Goal: Navigation & Orientation: Find specific page/section

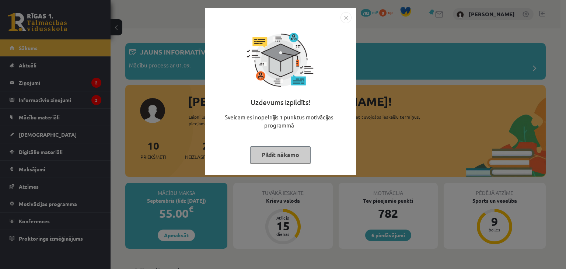
click at [301, 156] on button "Pildīt nākamo" at bounding box center [280, 154] width 60 height 17
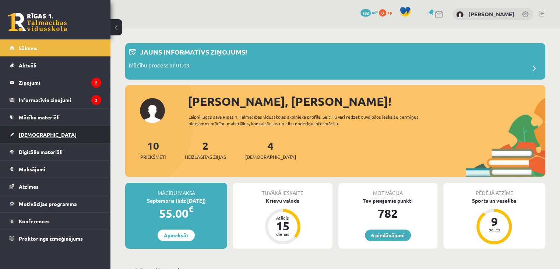
click at [18, 134] on link "[DEMOGRAPHIC_DATA]" at bounding box center [56, 134] width 92 height 17
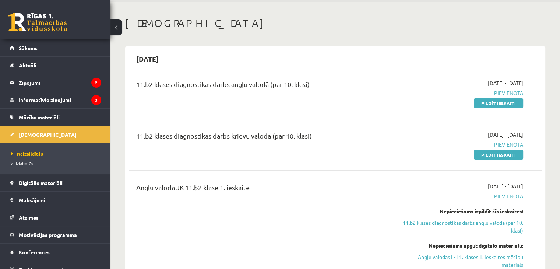
scroll to position [37, 0]
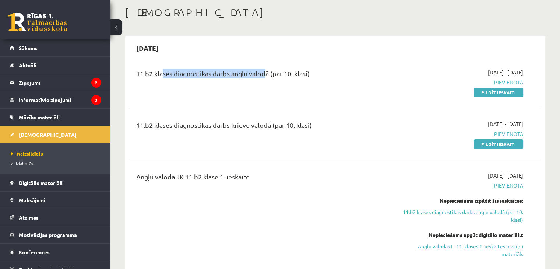
drag, startPoint x: 160, startPoint y: 76, endPoint x: 264, endPoint y: 73, distance: 104.0
click at [264, 73] on div "11.b2 klases diagnostikas darbs angļu valodā (par 10. klasi)" at bounding box center [263, 76] width 255 height 14
click at [309, 69] on div "11.b2 klases diagnostikas darbs angļu valodā (par 10. klasi)" at bounding box center [263, 76] width 255 height 14
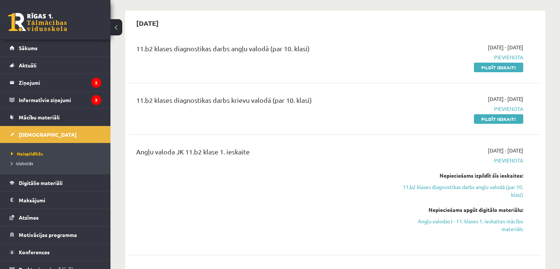
scroll to position [74, 0]
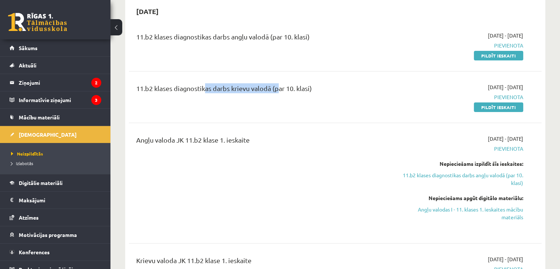
drag, startPoint x: 203, startPoint y: 91, endPoint x: 276, endPoint y: 90, distance: 73.3
click at [276, 90] on div "11.b2 klases diagnostikas darbs krievu valodā (par 10. klasi)" at bounding box center [263, 90] width 255 height 14
click at [309, 88] on div "11.b2 klases diagnostikas darbs krievu valodā (par 10. klasi)" at bounding box center [263, 90] width 255 height 14
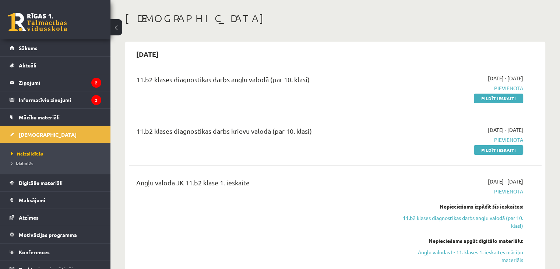
scroll to position [0, 0]
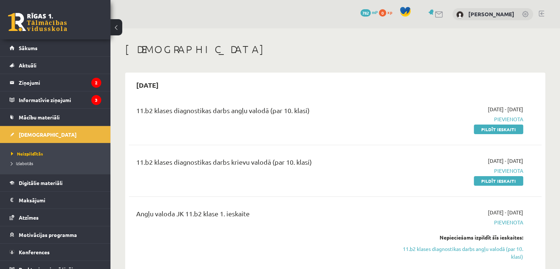
drag, startPoint x: 155, startPoint y: 87, endPoint x: 209, endPoint y: 83, distance: 53.5
click at [206, 84] on div "2025-09-15" at bounding box center [335, 84] width 413 height 17
click at [212, 84] on div "2025-09-15" at bounding box center [335, 84] width 413 height 17
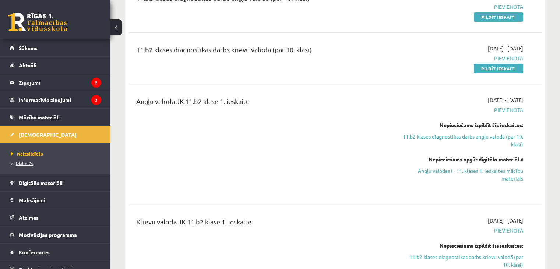
scroll to position [111, 0]
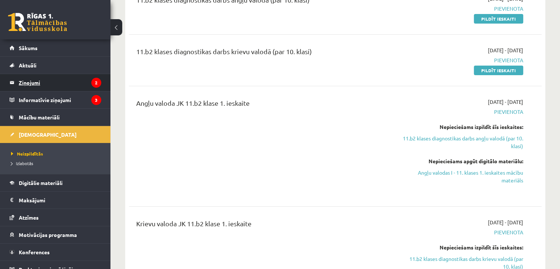
click at [33, 89] on legend "Ziņojumi 2" at bounding box center [60, 82] width 83 height 17
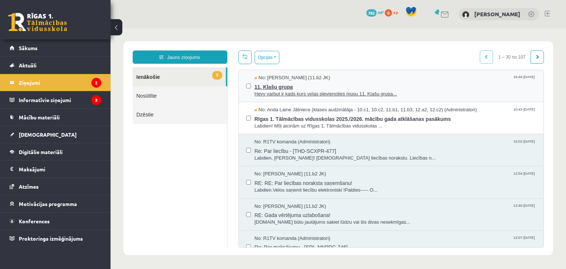
click at [281, 84] on span "11. Klašu grupa" at bounding box center [396, 85] width 282 height 9
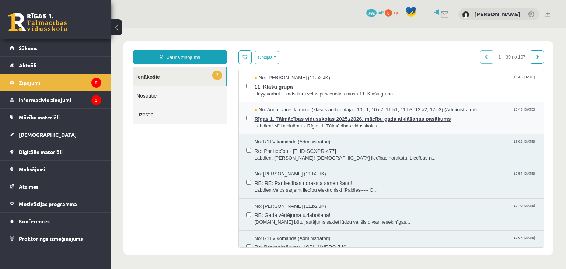
click at [297, 117] on span "Rīgas 1. Tālmācības vidusskolas 2025./2026. mācību gada atklāšanas pasākums" at bounding box center [396, 117] width 282 height 9
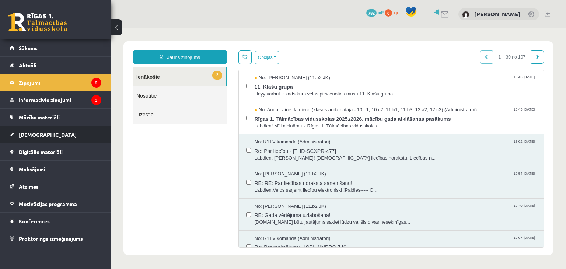
click at [30, 133] on span "[DEMOGRAPHIC_DATA]" at bounding box center [48, 134] width 58 height 7
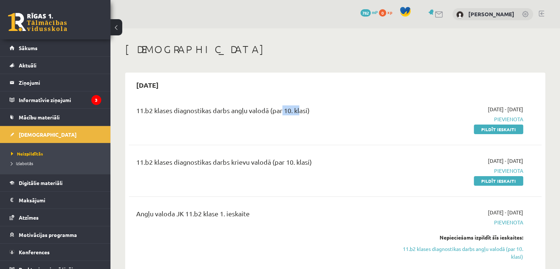
drag, startPoint x: 281, startPoint y: 113, endPoint x: 298, endPoint y: 113, distance: 16.9
click at [298, 113] on div "11.b2 klases diagnostikas darbs angļu valodā (par 10. klasi)" at bounding box center [263, 112] width 255 height 14
click at [312, 112] on div "11.b2 klases diagnostikas darbs angļu valodā (par 10. klasi)" at bounding box center [263, 112] width 255 height 14
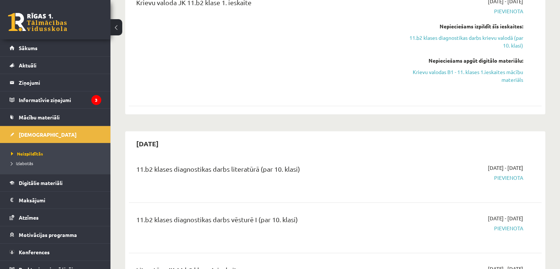
scroll to position [442, 0]
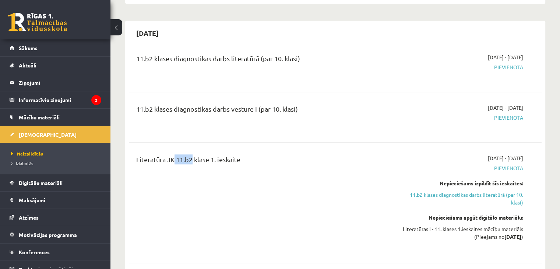
drag, startPoint x: 189, startPoint y: 155, endPoint x: 154, endPoint y: 158, distance: 35.5
click at [160, 159] on div "Literatūra JK 11.b2 klase 1. ieskaite" at bounding box center [263, 161] width 255 height 14
click at [192, 145] on div "11.b2 klases diagnostikas darbs literatūrā (par 10. klasi) 2025-09-16 - 2025-09…" at bounding box center [335, 221] width 413 height 350
click at [65, 97] on legend "Informatīvie ziņojumi 3" at bounding box center [60, 99] width 83 height 17
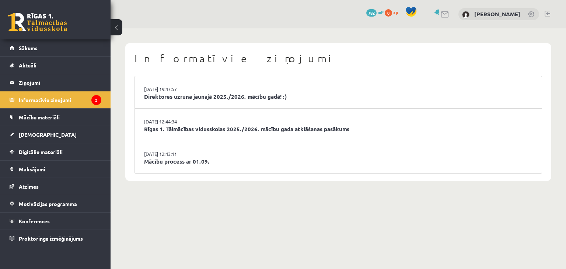
click at [243, 102] on li "29.08.2025 19:47:57 Direktores uzruna jaunajā 2025./2026. mācību gadā! :)" at bounding box center [338, 92] width 407 height 32
click at [246, 97] on link "Direktores uzruna jaunajā 2025./2026. mācību gadā! :)" at bounding box center [338, 96] width 388 height 8
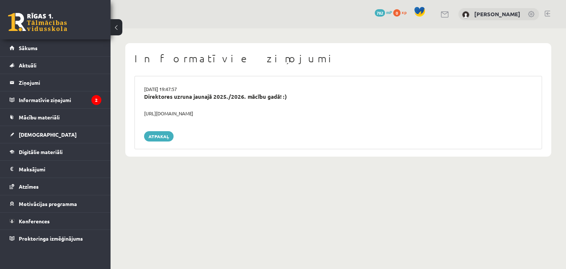
click at [193, 113] on div "[URL][DOMAIN_NAME]" at bounding box center [338, 113] width 399 height 7
click at [193, 113] on div "https://youtube.com/shorts/lM8RsWyzCn4" at bounding box center [338, 113] width 399 height 7
copy div "https://youtube.com/shorts/lM8RsWyzCn4"
click at [56, 95] on legend "Informatīvie ziņojumi 2" at bounding box center [60, 99] width 83 height 17
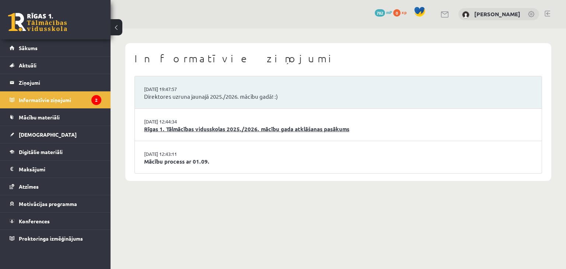
click at [219, 128] on link "Rīgas 1. Tālmācības vidusskolas 2025./2026. mācību gada atklāšanas pasākums" at bounding box center [338, 129] width 388 height 8
click at [176, 165] on link "Mācību process ar 01.09." at bounding box center [338, 161] width 388 height 8
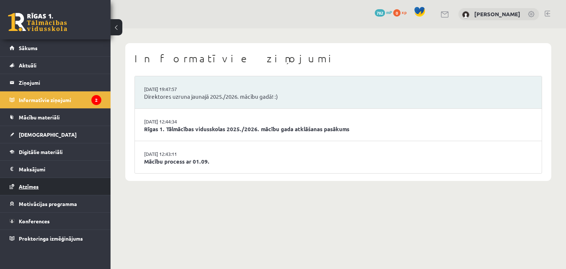
click at [27, 182] on link "Atzīmes" at bounding box center [56, 186] width 92 height 17
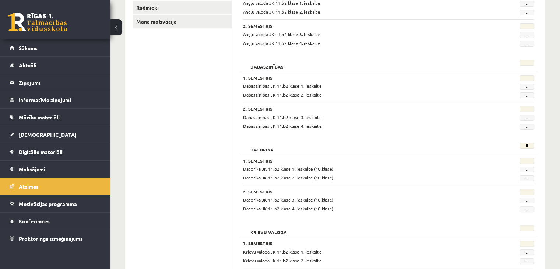
scroll to position [258, 0]
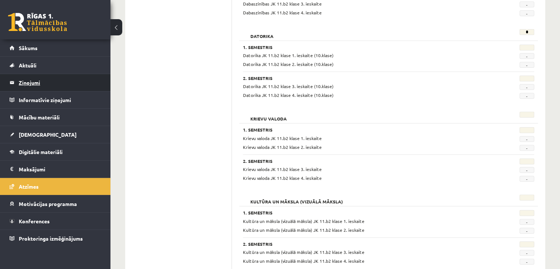
click at [29, 84] on legend "Ziņojumi 0" at bounding box center [60, 82] width 83 height 17
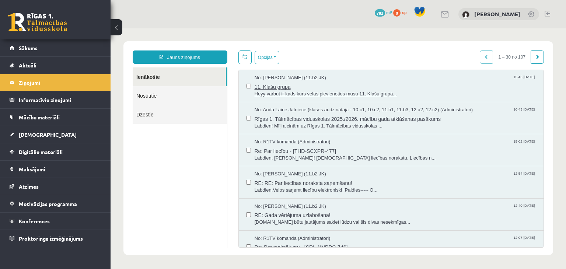
click at [307, 88] on span "11. Klašu grupa" at bounding box center [396, 85] width 282 height 9
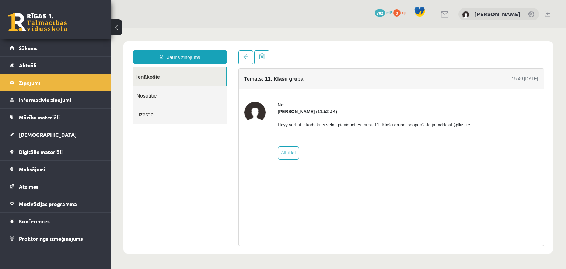
click at [295, 111] on strong "Liena Lūsīte (11.b2 JK)" at bounding box center [307, 111] width 59 height 5
click at [297, 109] on strong "Liena Lūsīte (11.b2 JK)" at bounding box center [307, 111] width 59 height 5
drag, startPoint x: 302, startPoint y: 112, endPoint x: 276, endPoint y: 114, distance: 25.9
click at [276, 114] on div "No: Liena Lūsīte (11.b2 JK) Heyy varbut ir kads kurs velas pievienoties musu 11…" at bounding box center [391, 131] width 294 height 58
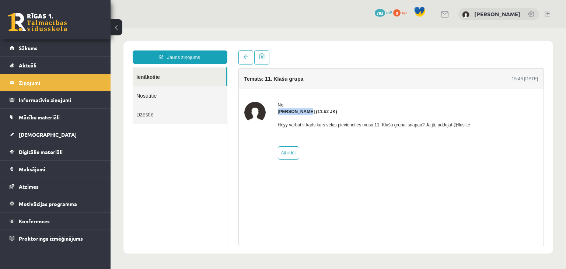
copy strong "Liena Lūsīte"
click at [335, 112] on div "Liena Lūsīte (11.b2 JK)" at bounding box center [374, 111] width 192 height 7
click at [40, 53] on link "Sākums" at bounding box center [56, 47] width 92 height 17
